Goal: Check status

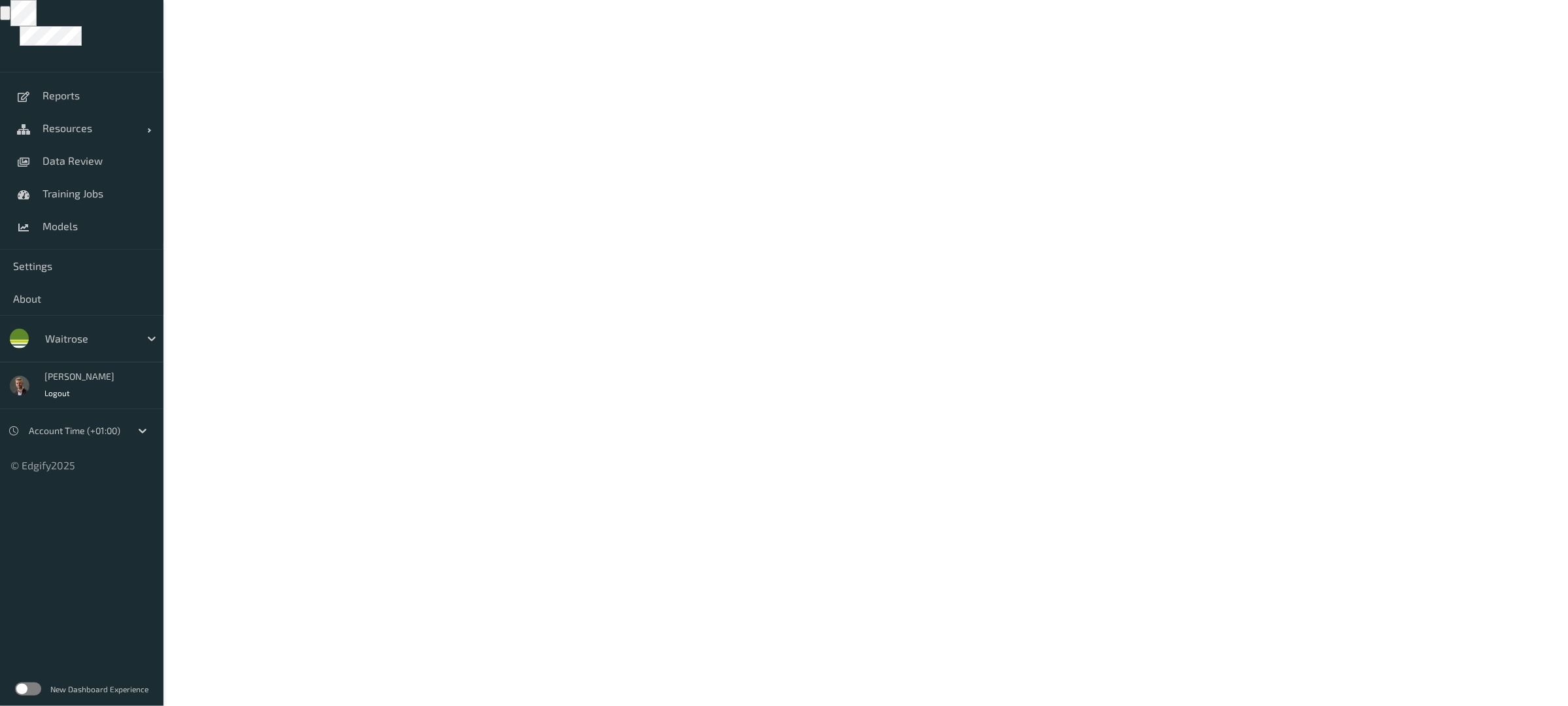
click at [30, 687] on label at bounding box center [28, 688] width 26 height 13
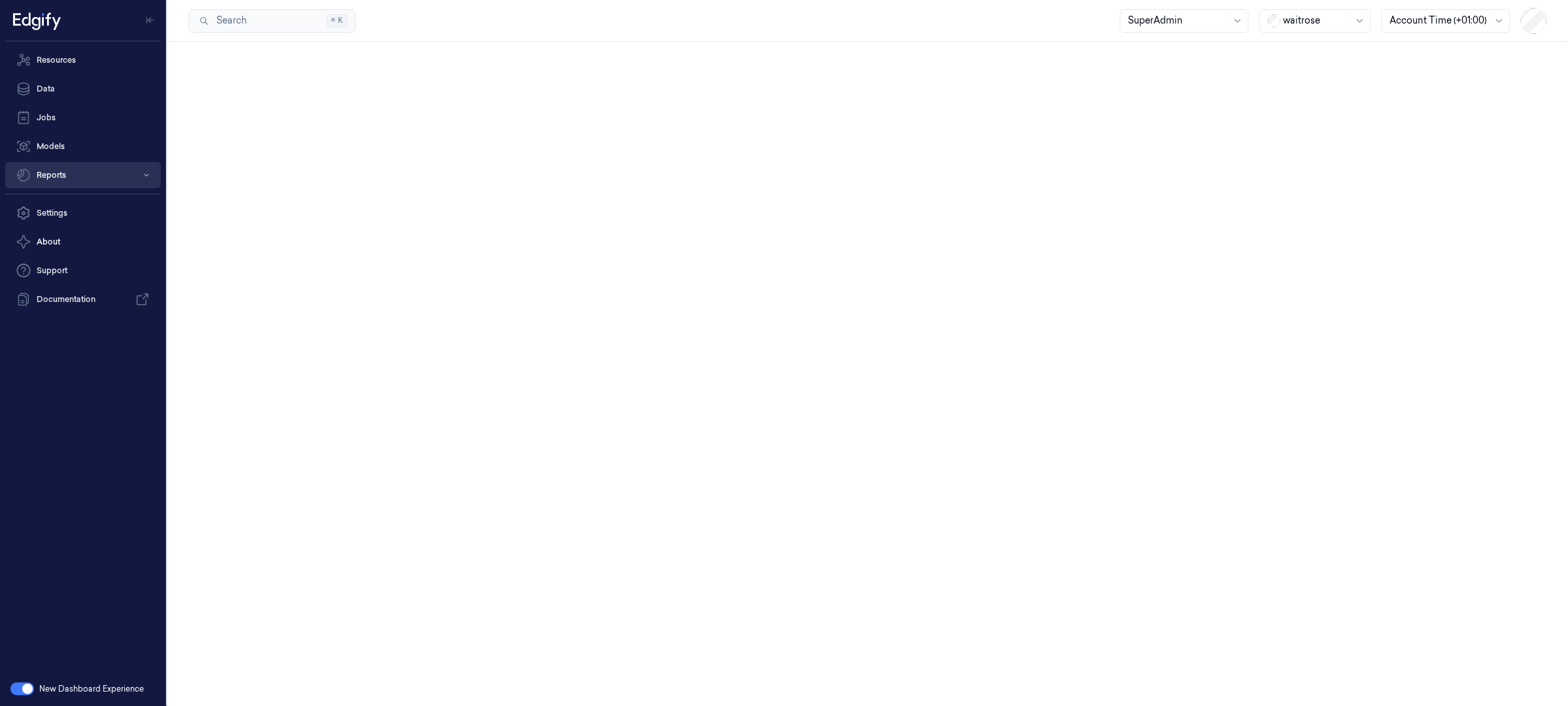
click at [60, 175] on button "Reports" at bounding box center [83, 175] width 155 height 26
click at [84, 198] on link "Loss Prevention" at bounding box center [94, 202] width 135 height 22
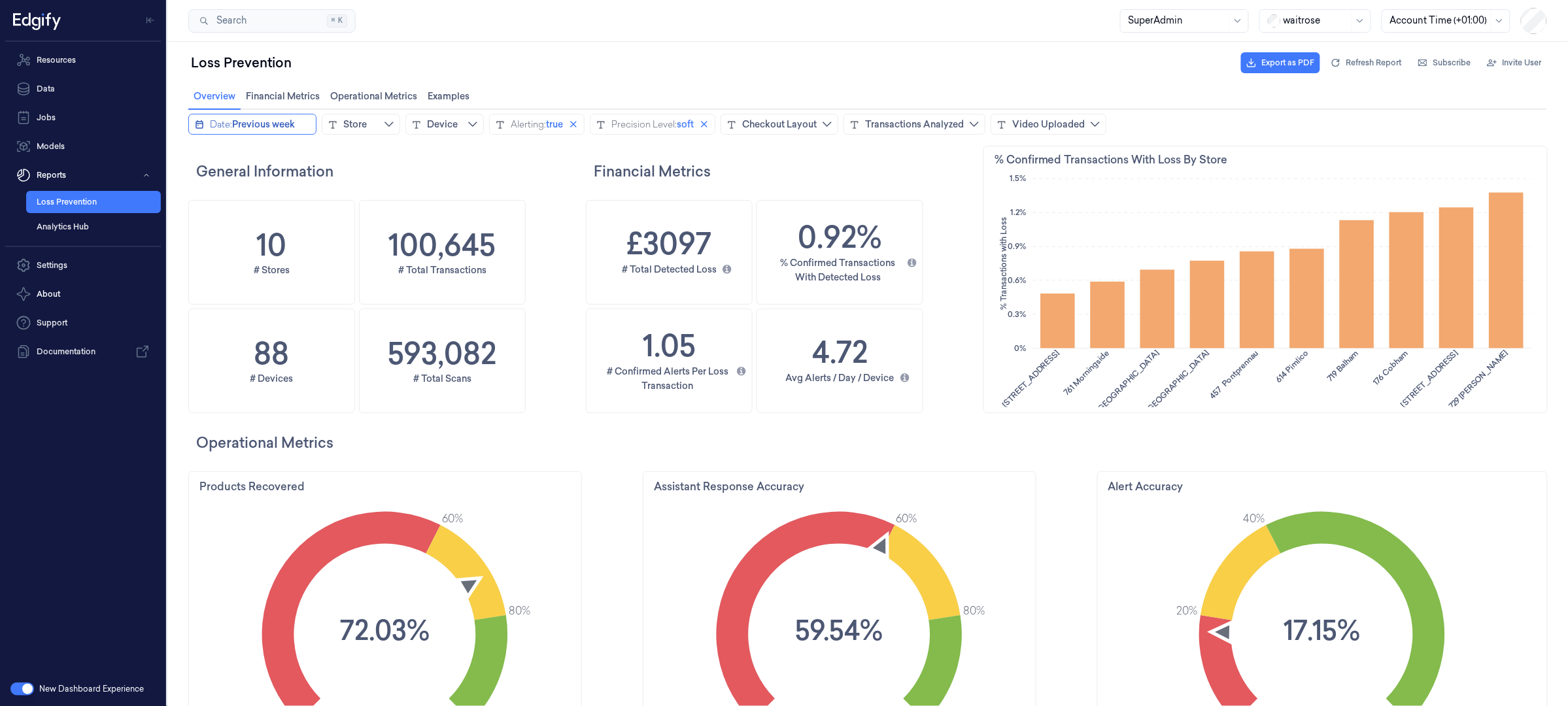
click at [261, 120] on span "Previous week" at bounding box center [262, 123] width 63 height 13
click at [199, 149] on icon "chevronleft icon" at bounding box center [199, 150] width 10 height 10
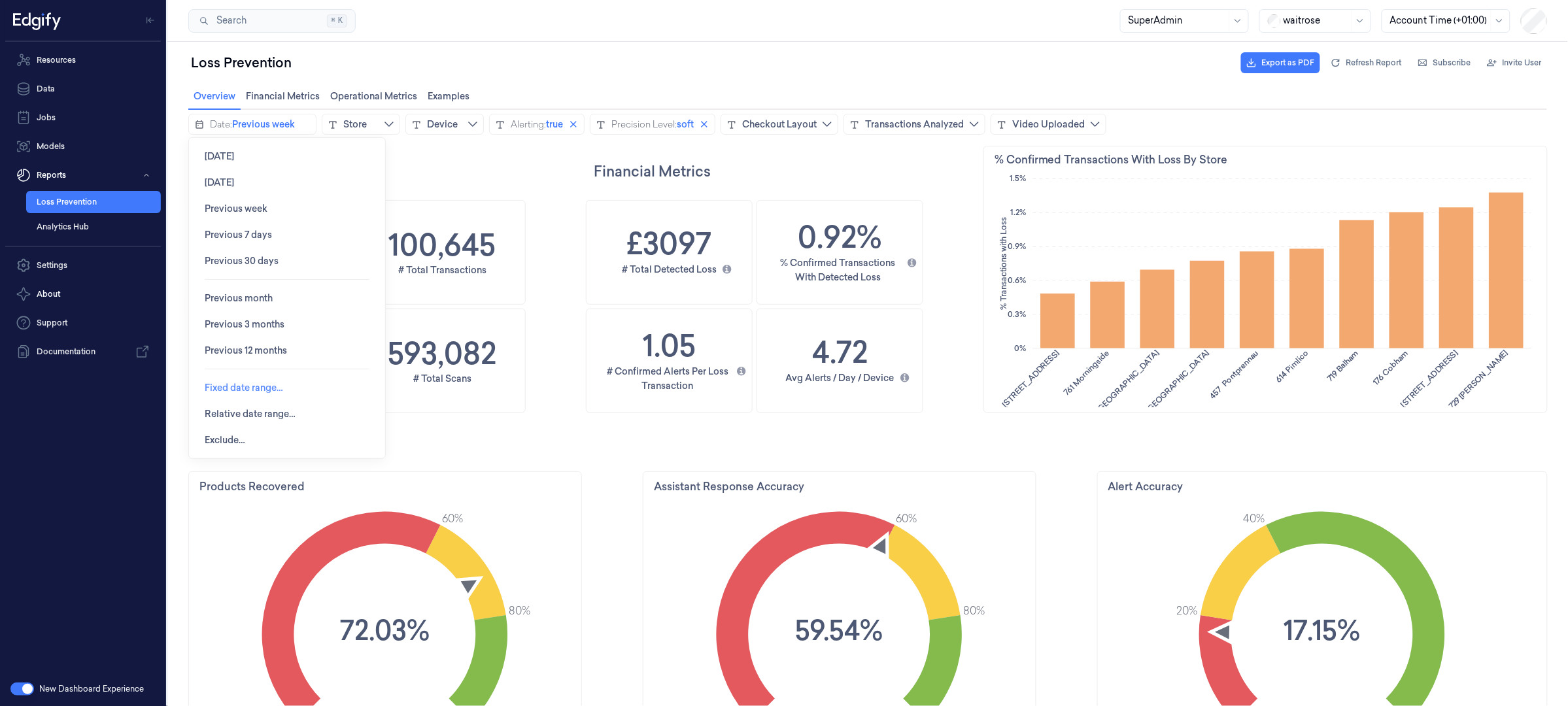
click at [251, 385] on span "Fixed date range…" at bounding box center [243, 386] width 79 height 10
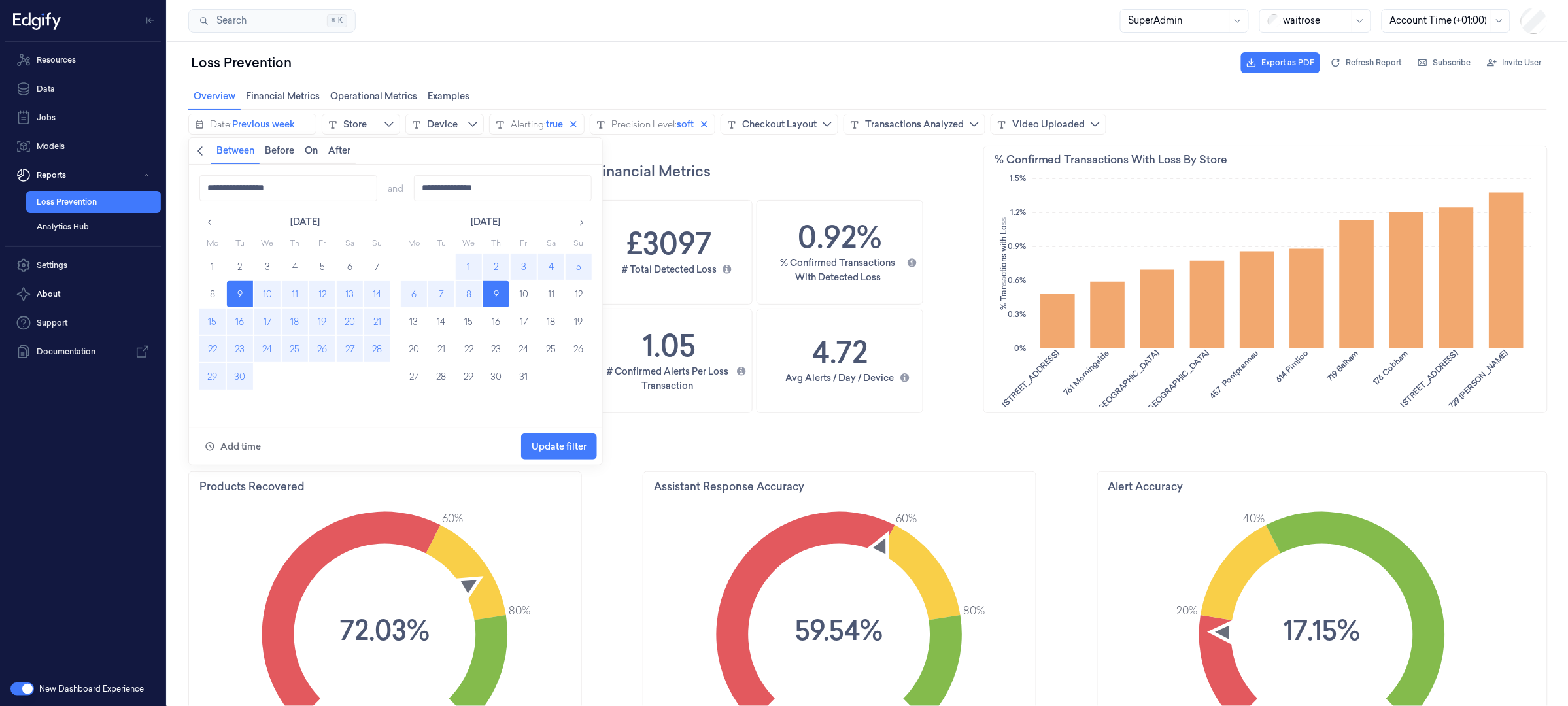
click at [215, 345] on button "22" at bounding box center [211, 348] width 26 height 26
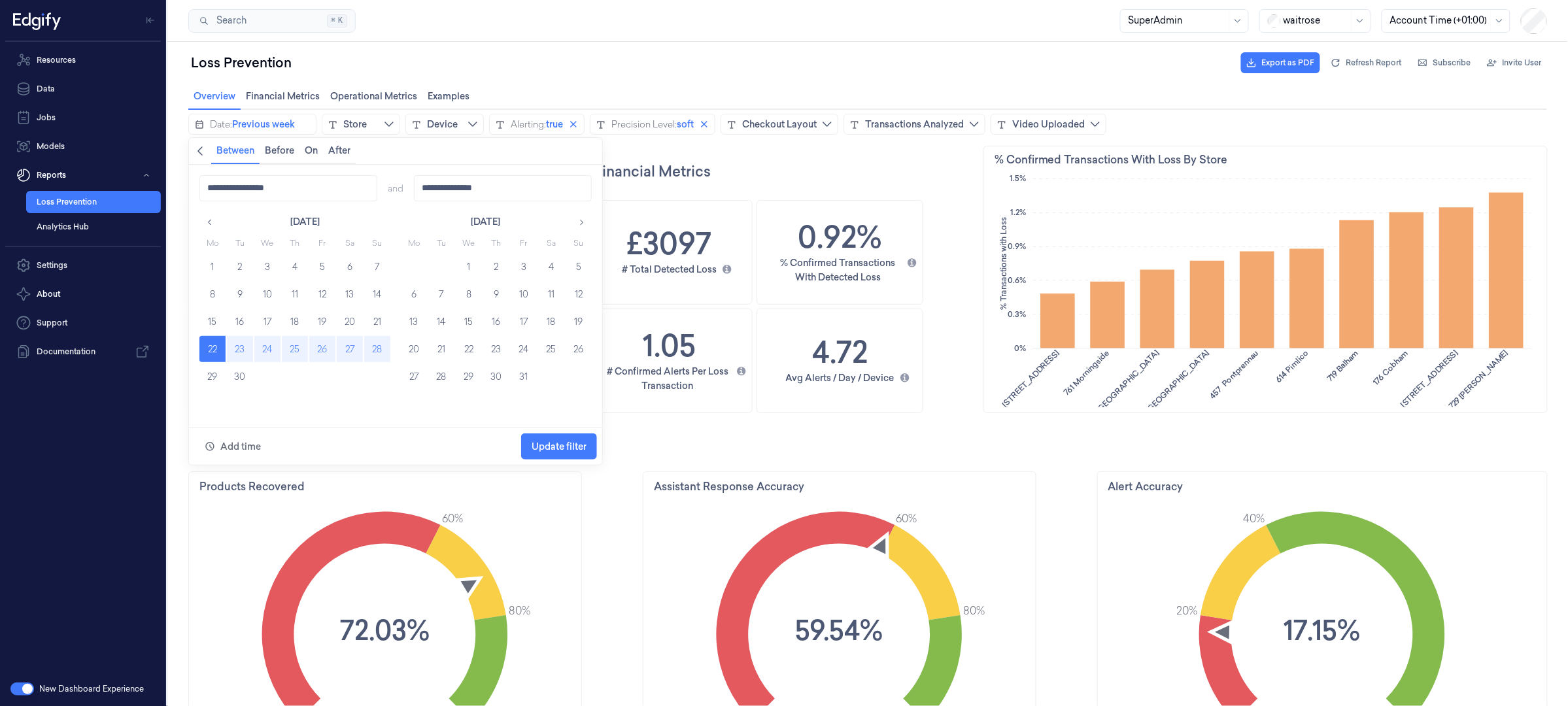
click at [372, 353] on button "28" at bounding box center [376, 348] width 26 height 26
type input "**********"
click at [570, 436] on span "Update filter" at bounding box center [558, 445] width 55 height 25
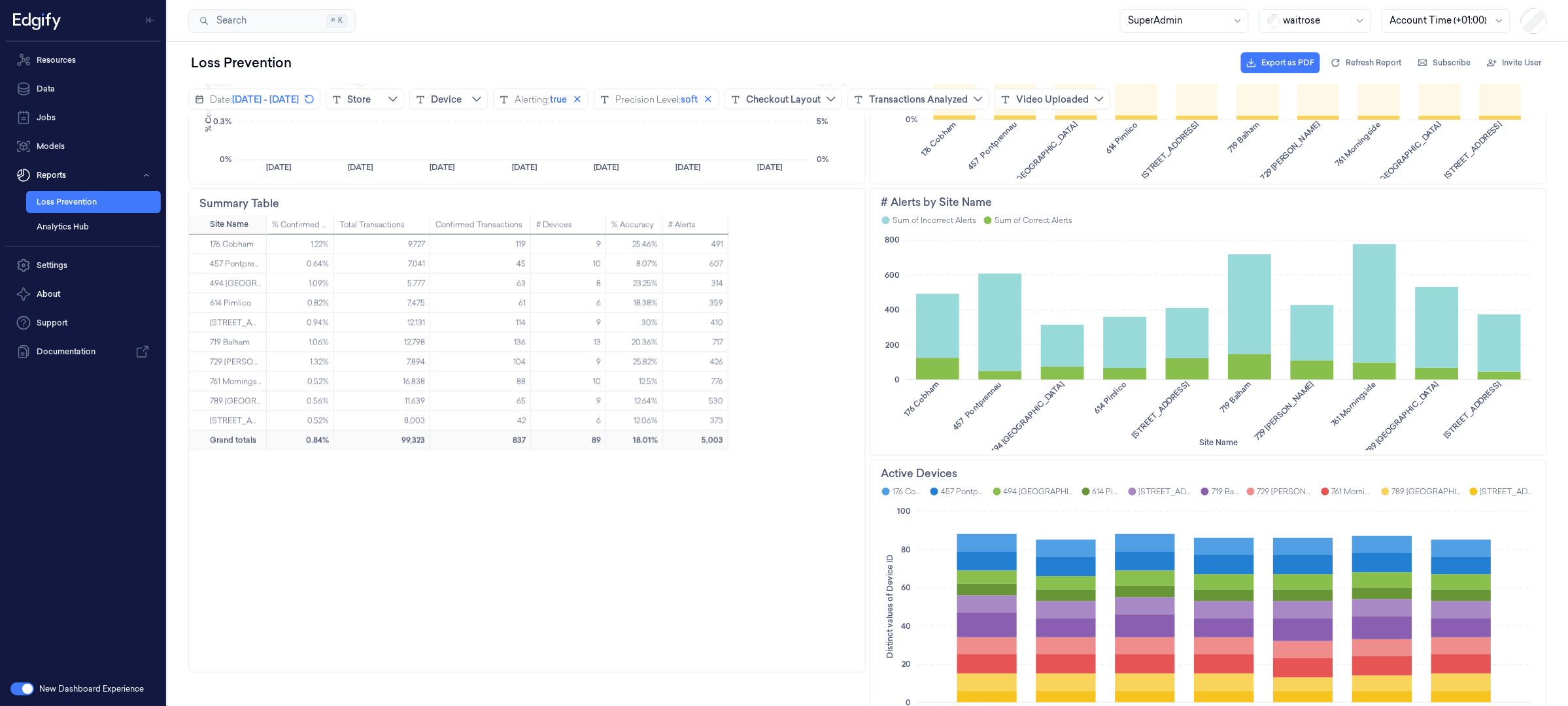
scroll to position [903, 0]
